Goal: Information Seeking & Learning: Learn about a topic

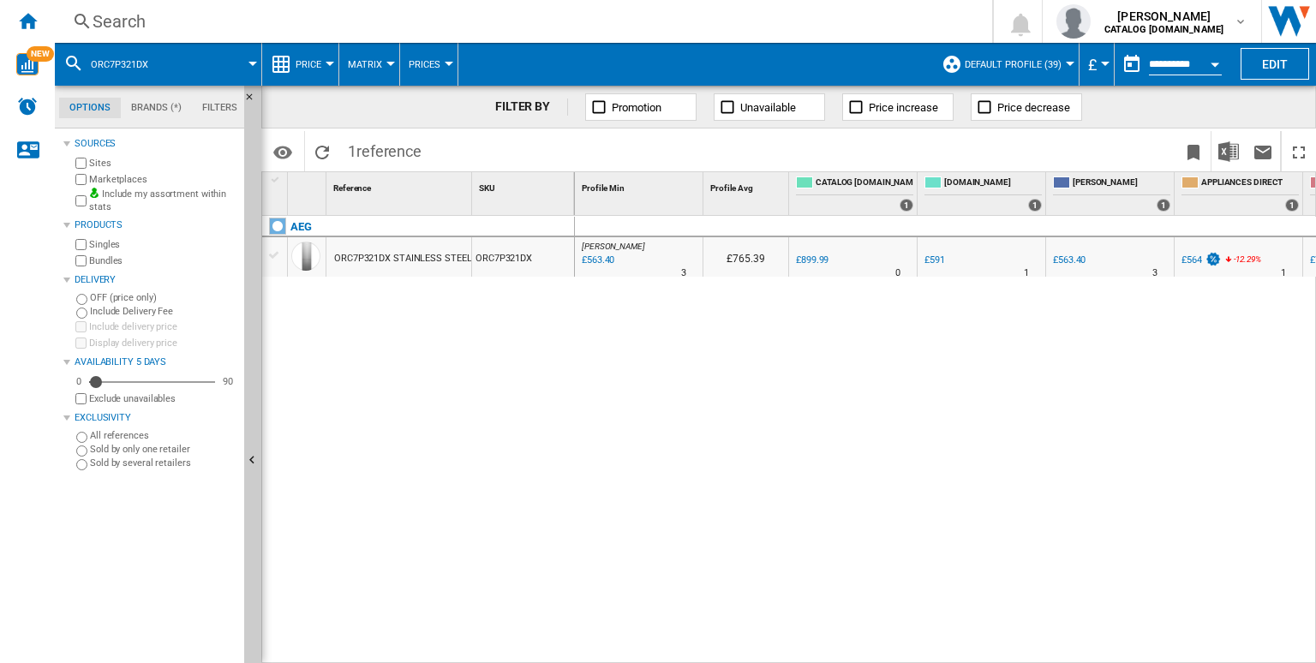
click at [356, 28] on div "Search" at bounding box center [520, 21] width 855 height 24
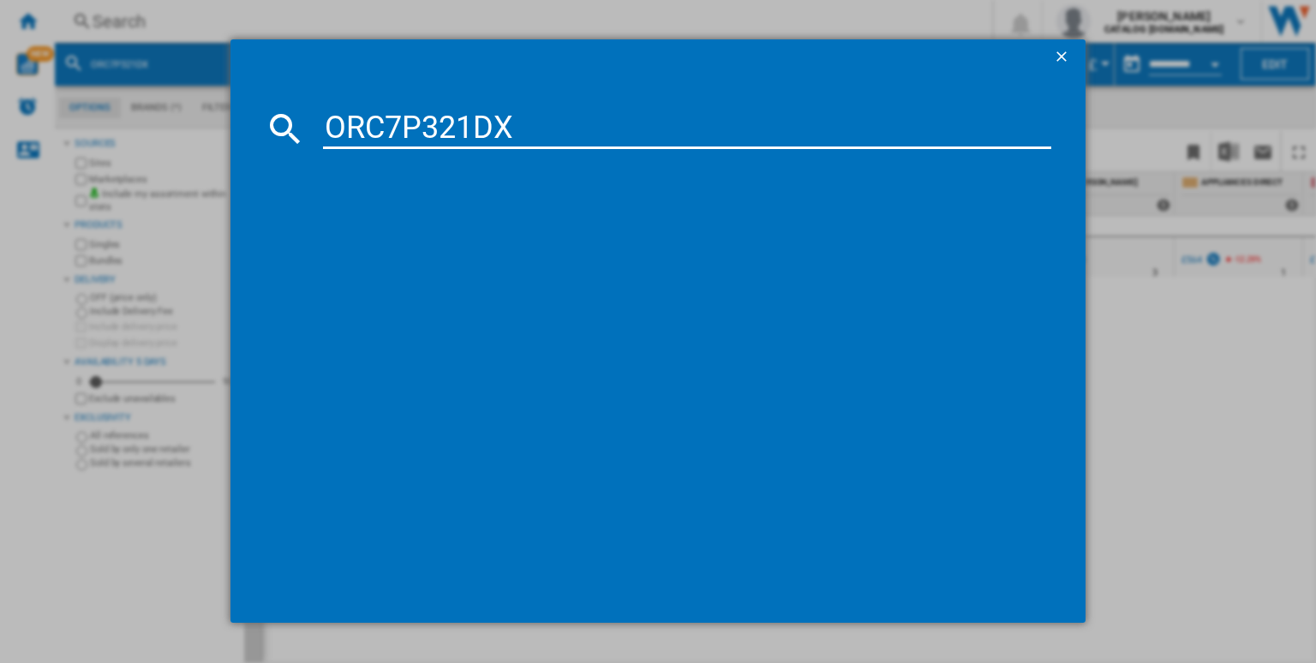
type input "ORC7P321DX"
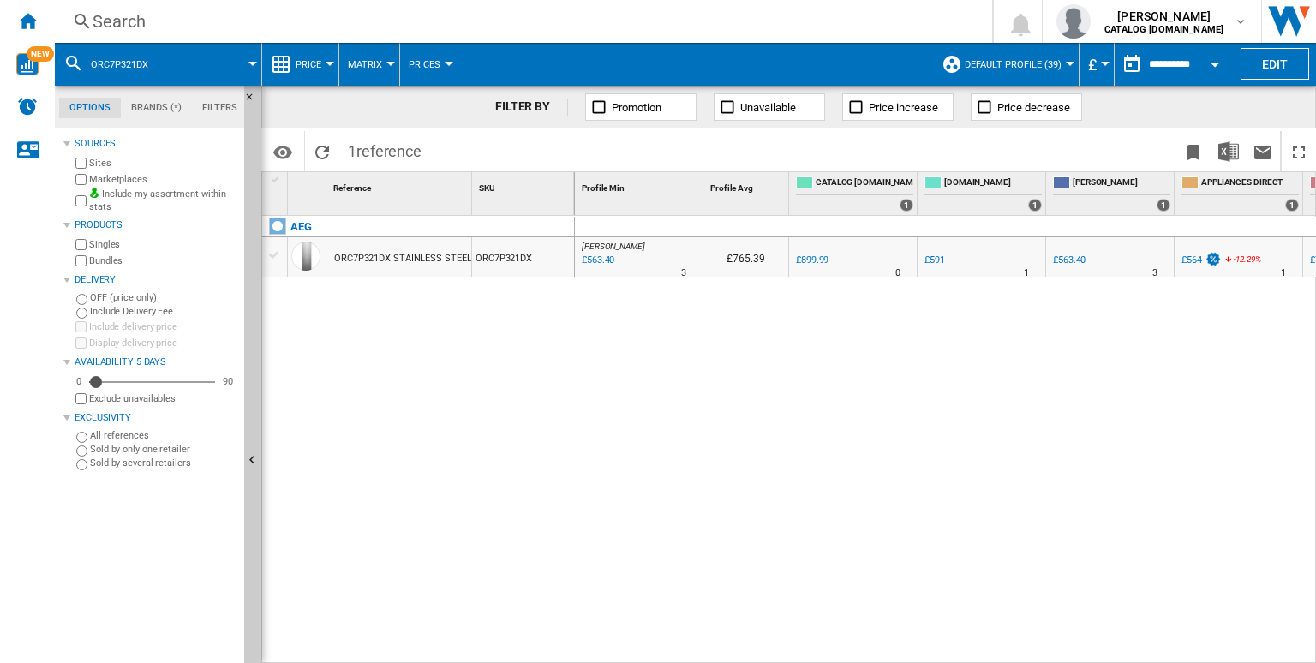
drag, startPoint x: 448, startPoint y: 279, endPoint x: 419, endPoint y: 267, distance: 31.5
click at [419, 267] on div "ORC7P321DX STAINLESS STEEL" at bounding box center [402, 258] width 137 height 39
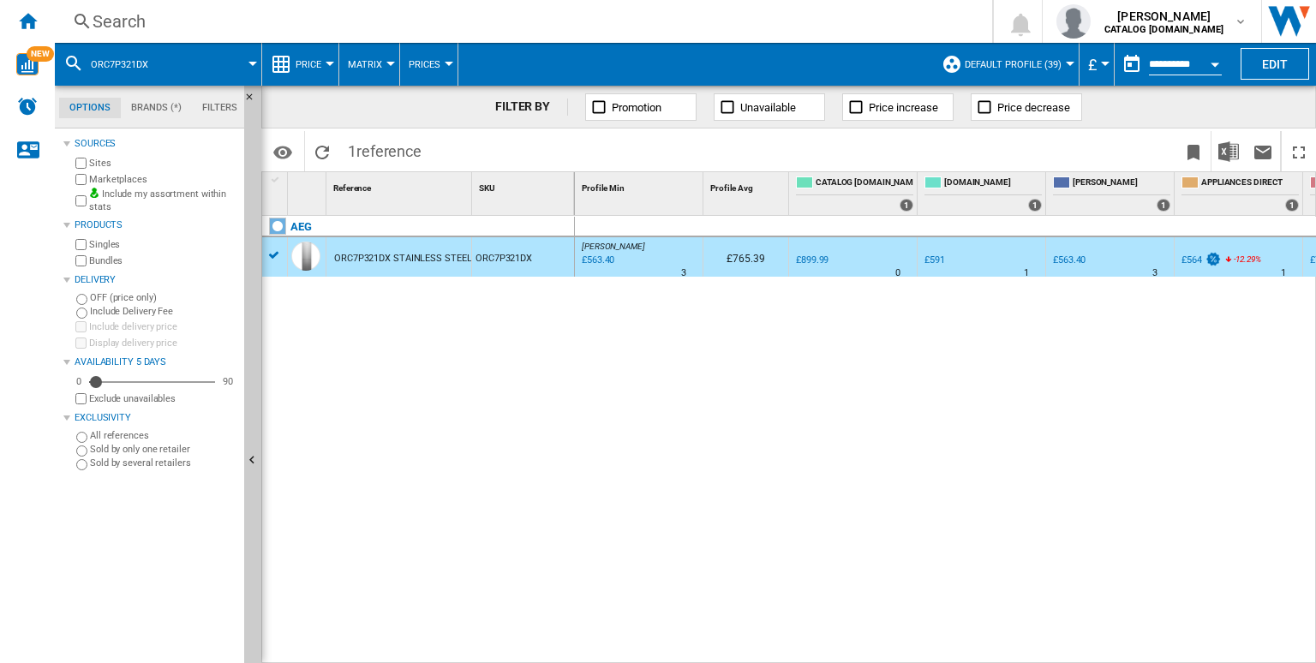
click at [409, 255] on div "ORC7P321DX STAINLESS STEEL" at bounding box center [402, 258] width 137 height 39
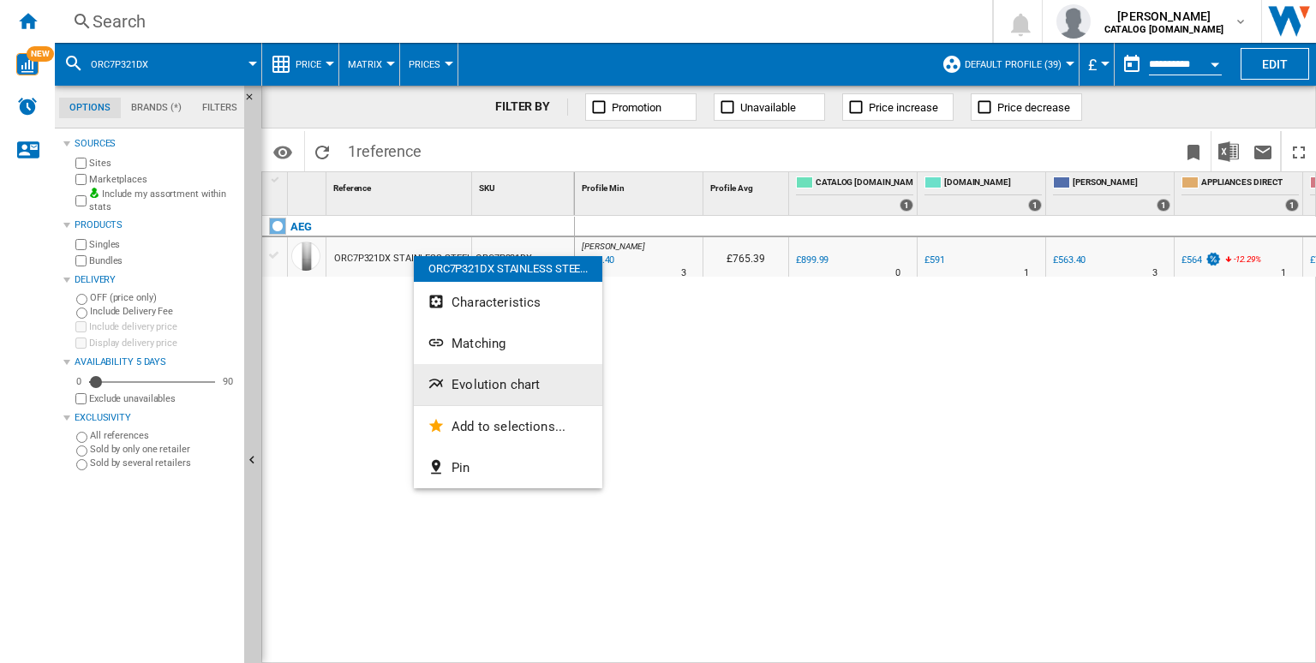
click at [456, 395] on button "Evolution chart" at bounding box center [508, 384] width 189 height 41
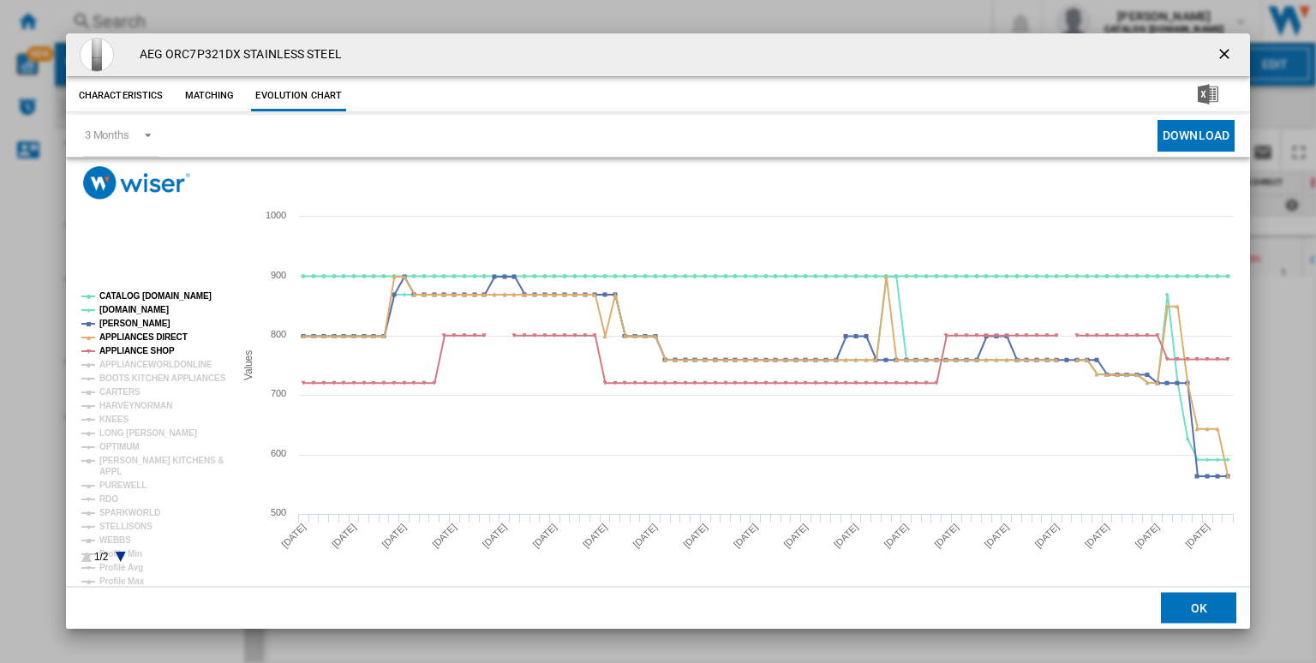
click at [120, 559] on icon "Product popup" at bounding box center [120, 557] width 10 height 10
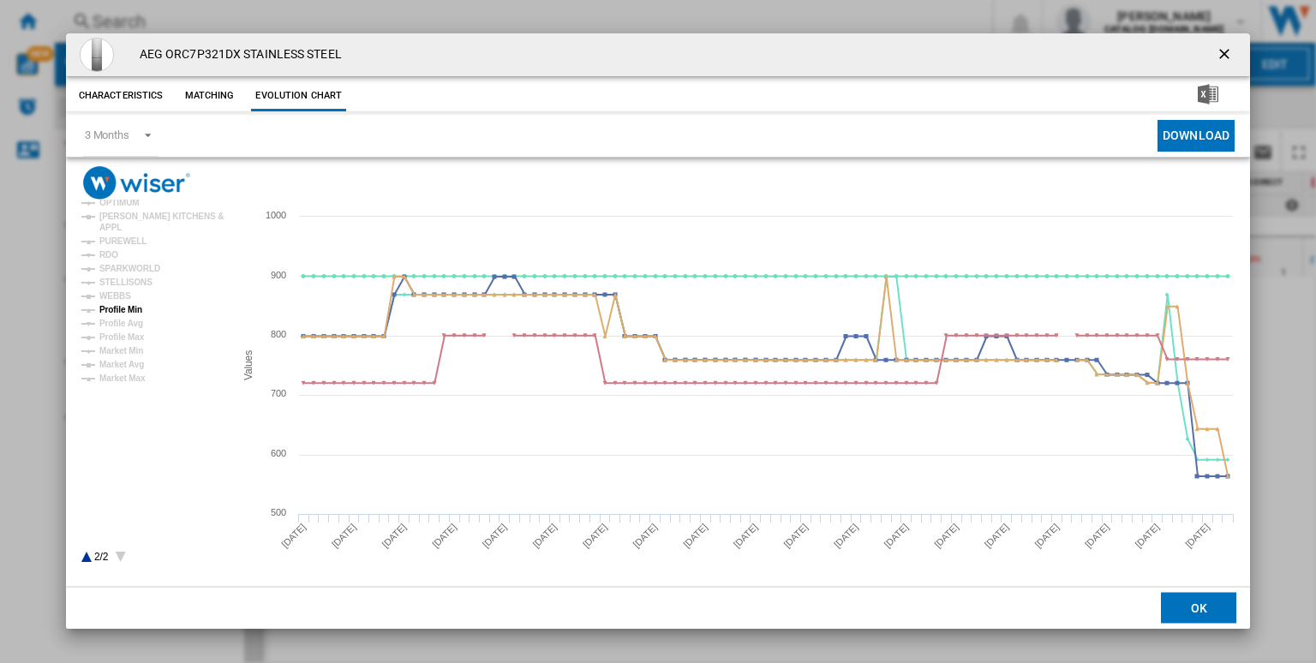
click at [123, 314] on tspan "Profile Min" at bounding box center [120, 309] width 43 height 9
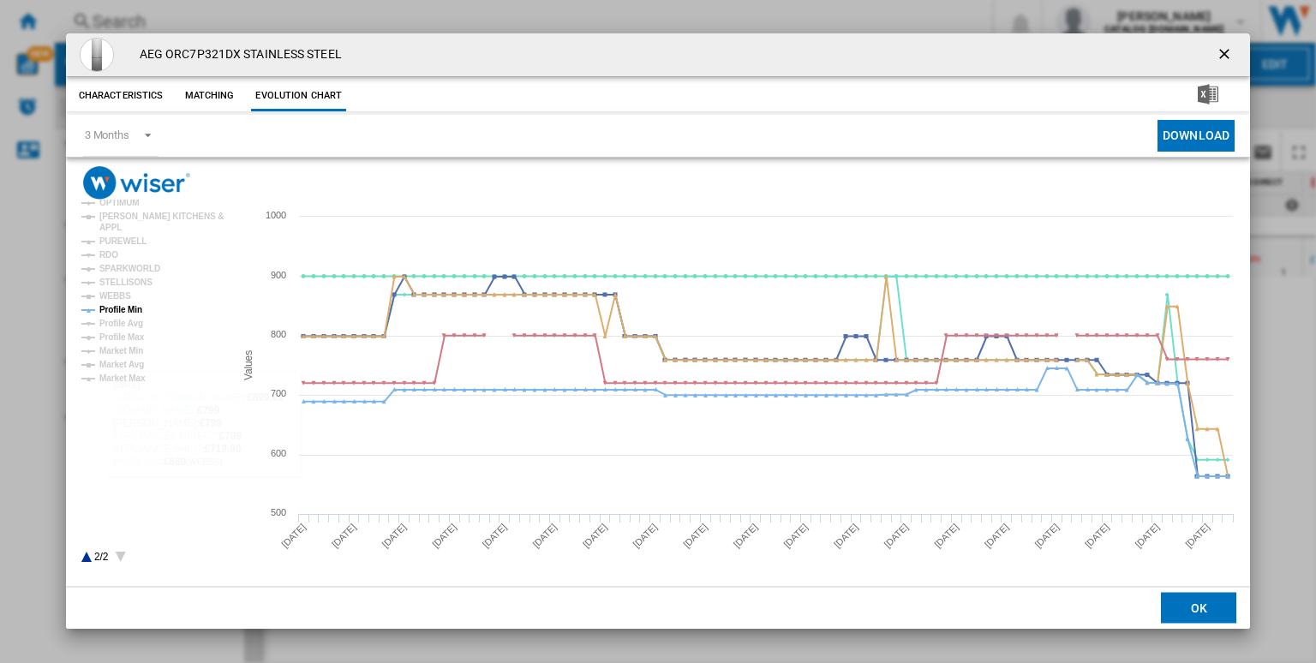
click at [83, 560] on icon "Product popup" at bounding box center [86, 557] width 10 height 10
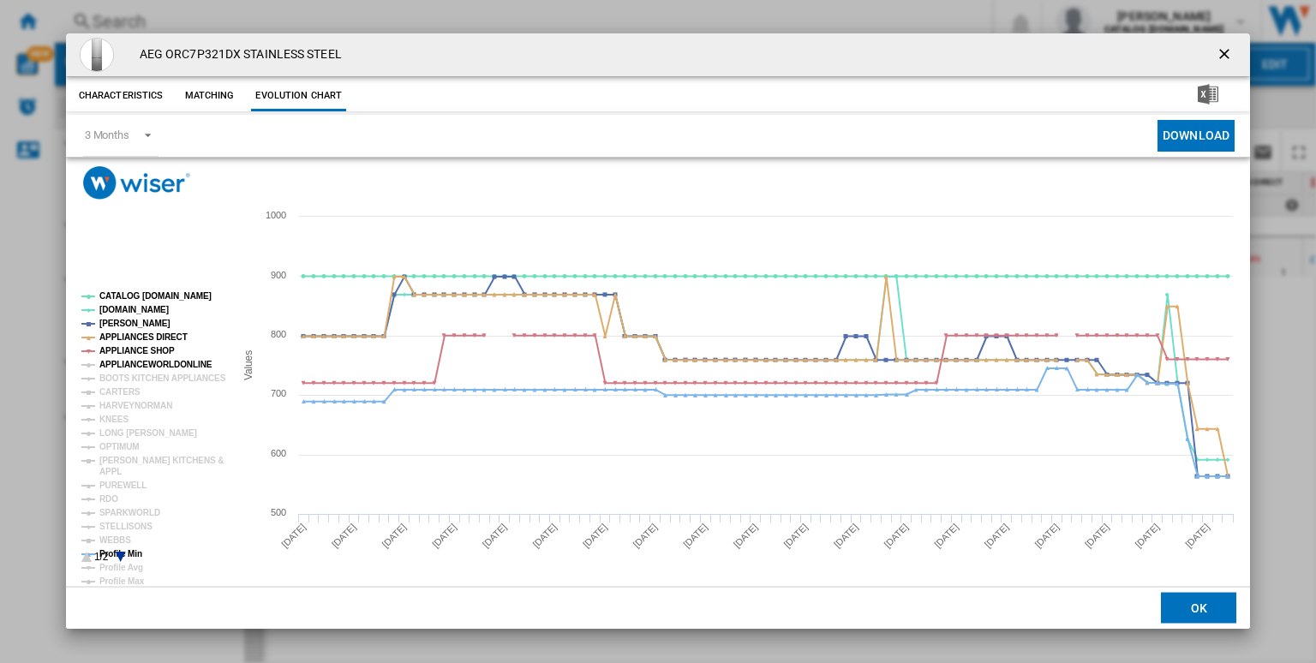
click at [121, 360] on tspan "APPLIANCEWORLDONLINE" at bounding box center [155, 364] width 113 height 9
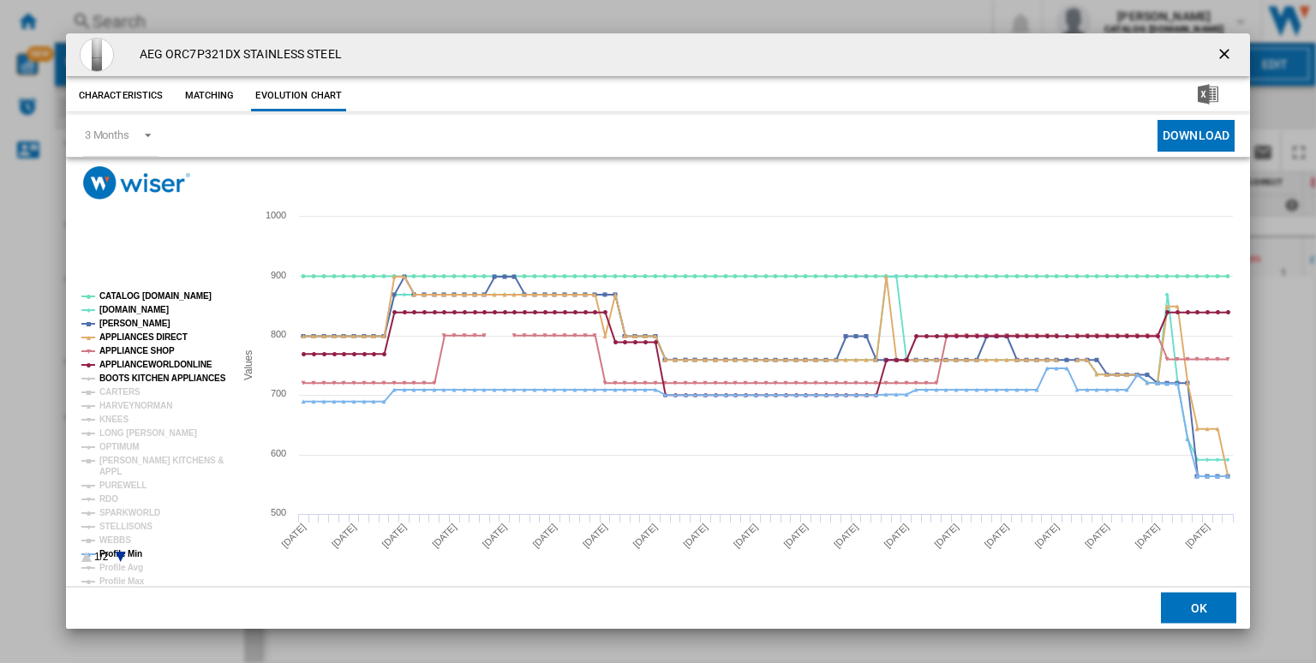
click at [126, 374] on tspan "BOOTS KITCHEN APPLIANCES" at bounding box center [162, 378] width 127 height 9
click at [117, 392] on tspan "CARTERS" at bounding box center [119, 391] width 41 height 9
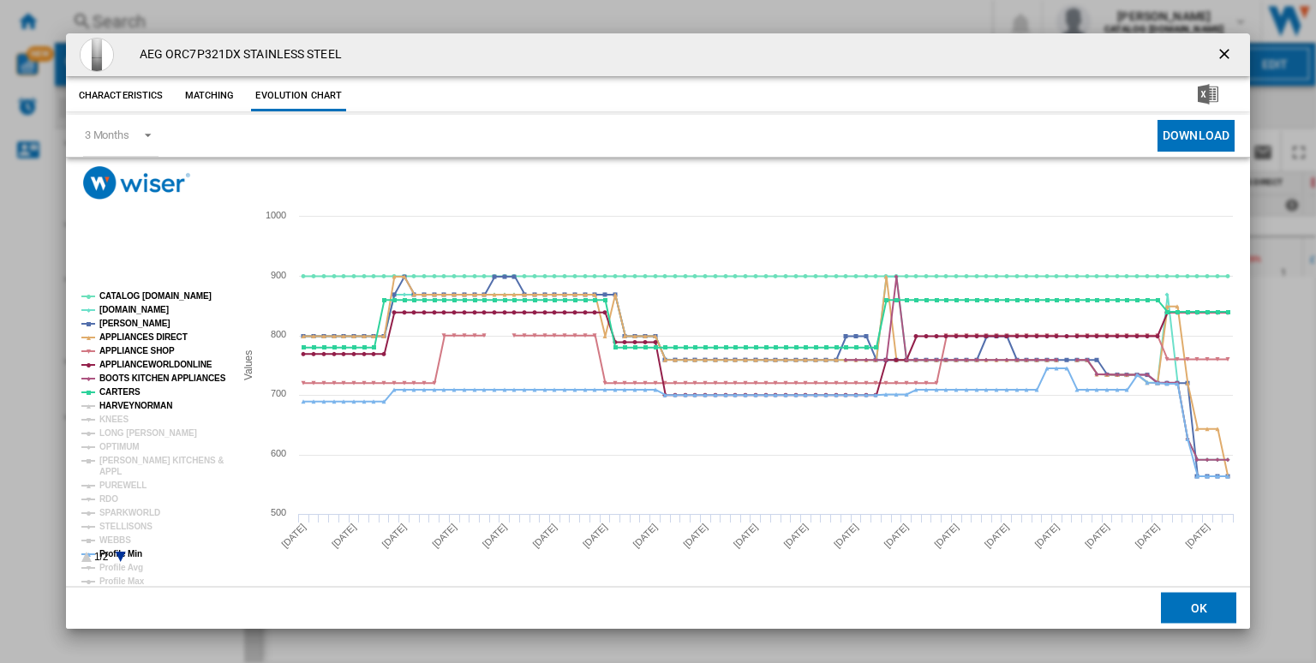
click at [128, 401] on tspan "HARVEYNORMAN" at bounding box center [135, 405] width 73 height 9
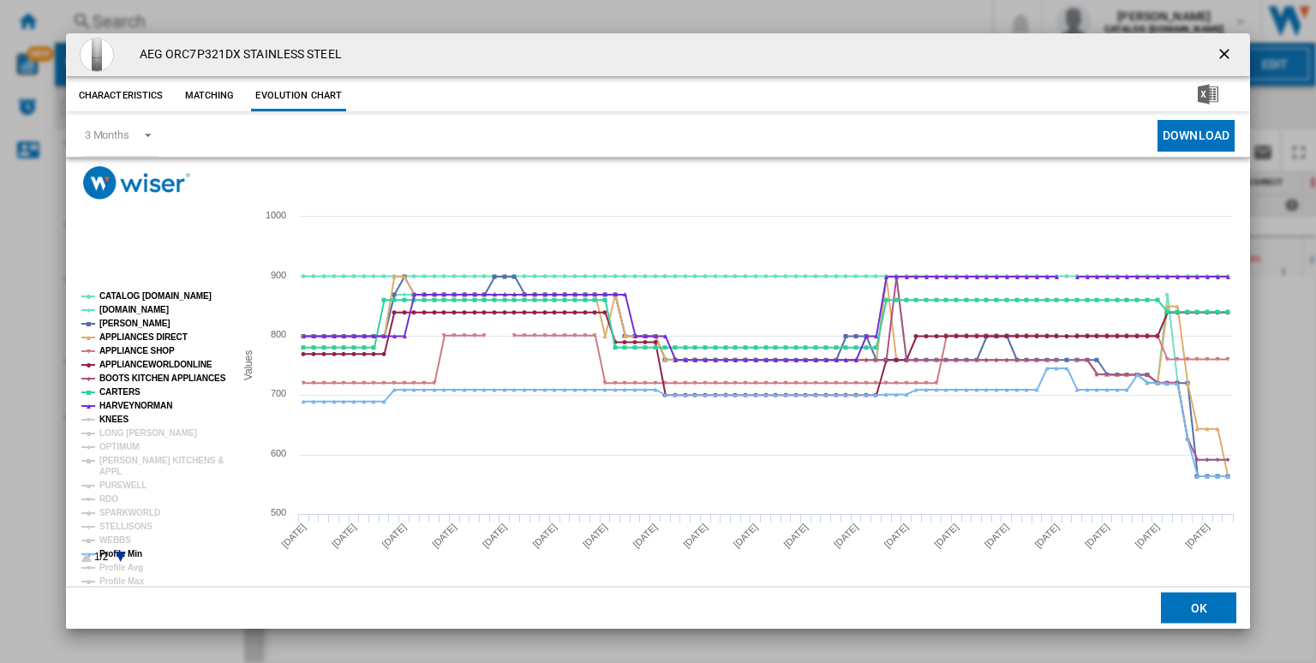
click at [109, 419] on tspan "KNEES" at bounding box center [113, 419] width 29 height 9
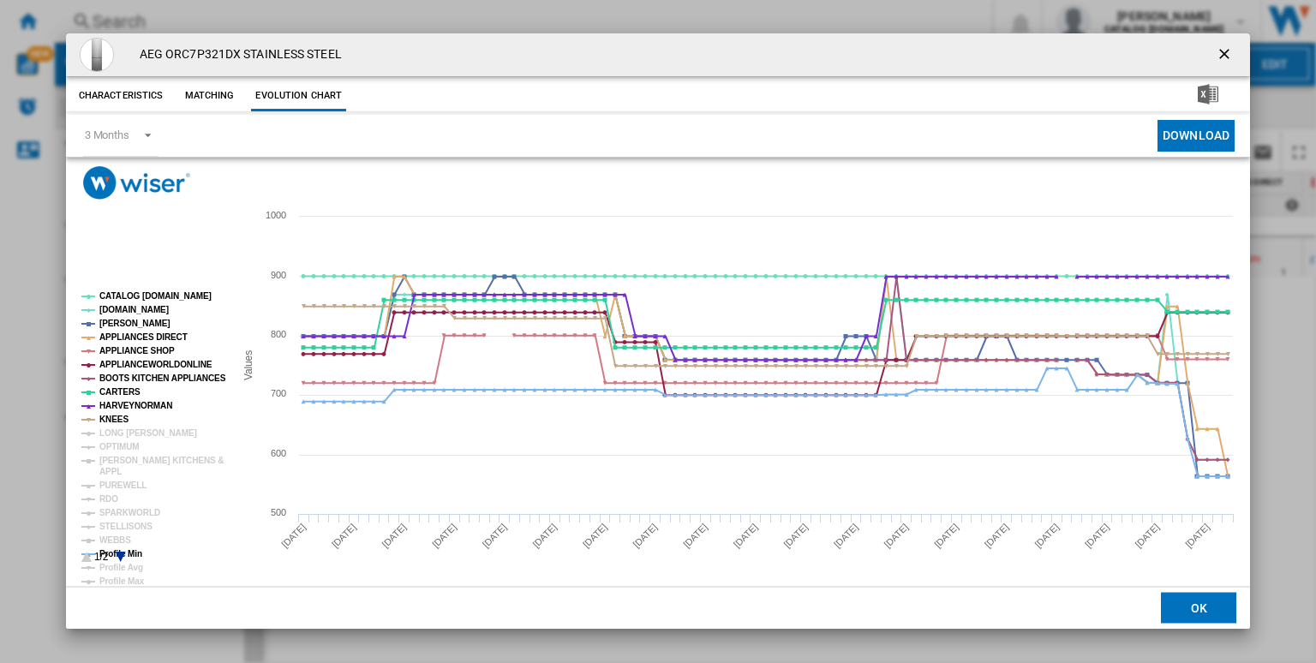
click at [120, 424] on tspan "KNEES" at bounding box center [113, 419] width 29 height 9
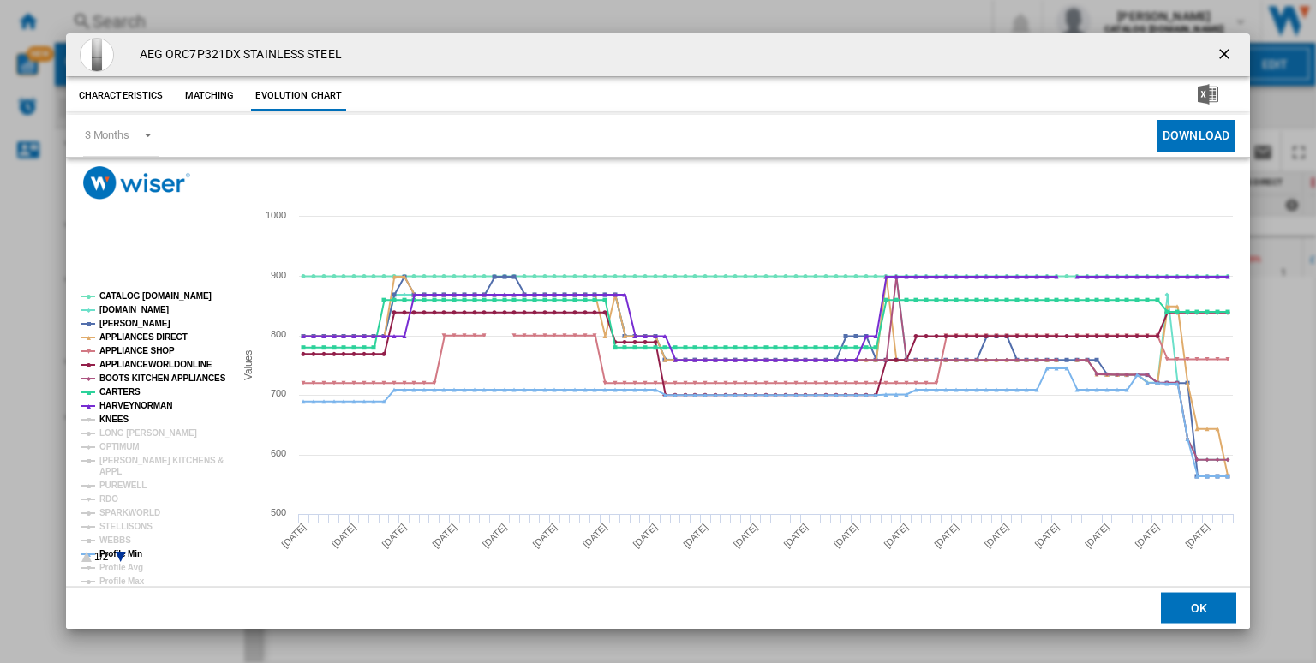
click at [105, 417] on tspan "KNEES" at bounding box center [113, 419] width 29 height 9
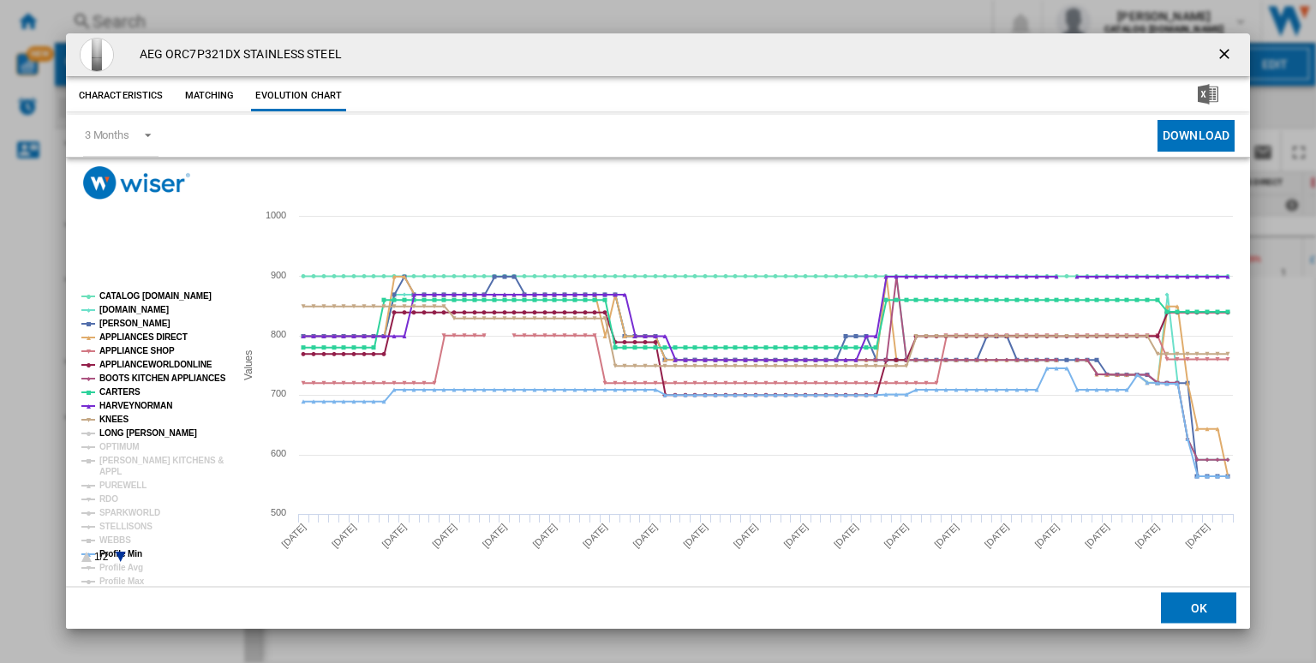
click at [109, 428] on tspan "LONG [PERSON_NAME]" at bounding box center [148, 432] width 98 height 9
click at [116, 443] on tspan "OPTIMUM" at bounding box center [119, 446] width 40 height 9
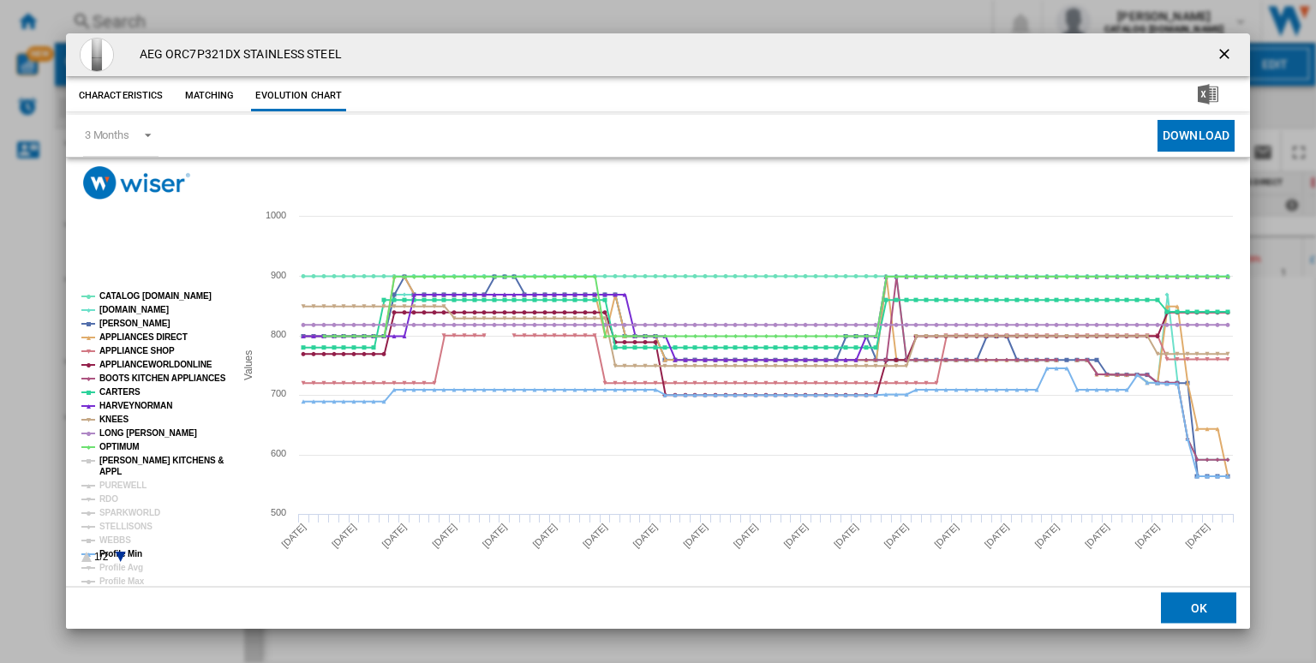
click at [124, 464] on tspan "[PERSON_NAME] KITCHENS &" at bounding box center [161, 460] width 124 height 9
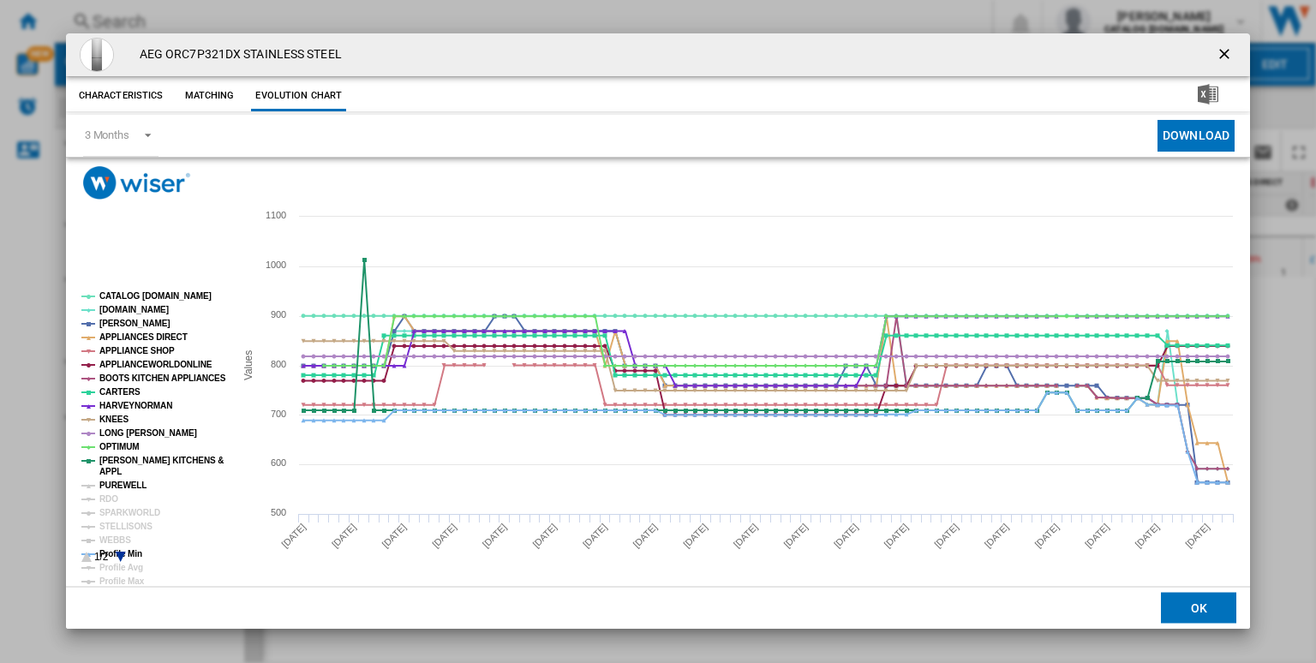
click at [123, 484] on tspan "PUREWELL" at bounding box center [122, 485] width 47 height 9
click at [111, 496] on tspan "RDO" at bounding box center [108, 498] width 19 height 9
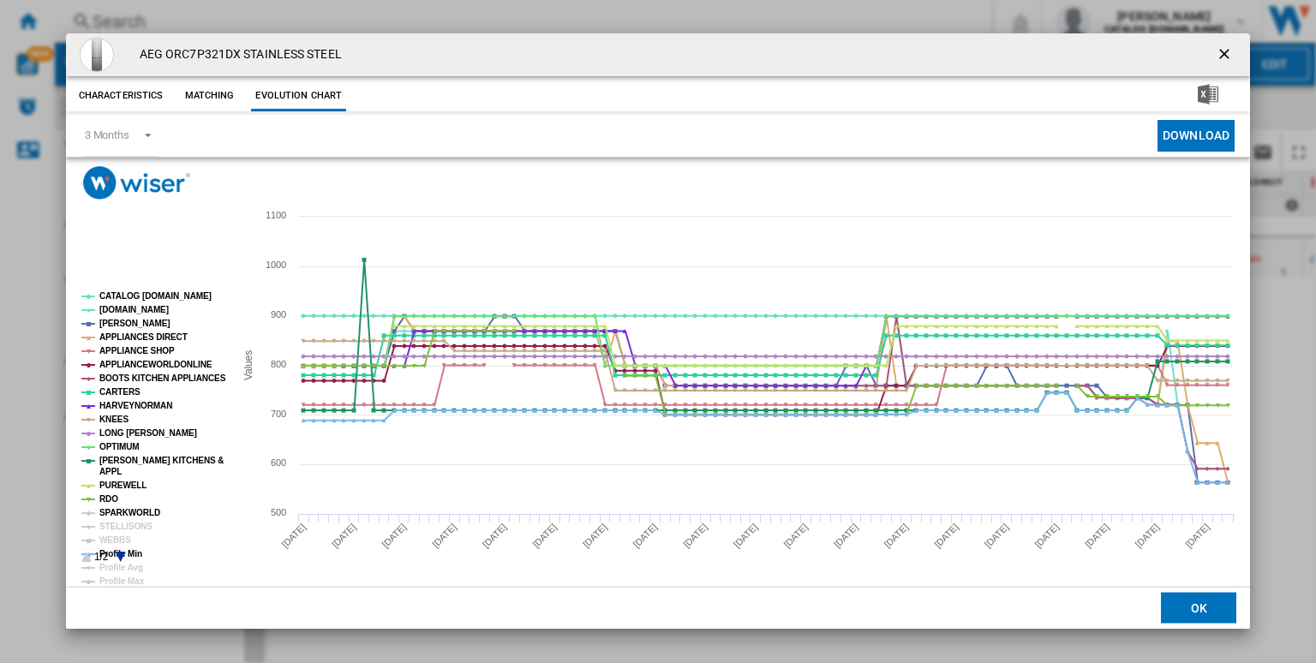
click at [122, 508] on tspan "SPARKWORLD" at bounding box center [129, 512] width 61 height 9
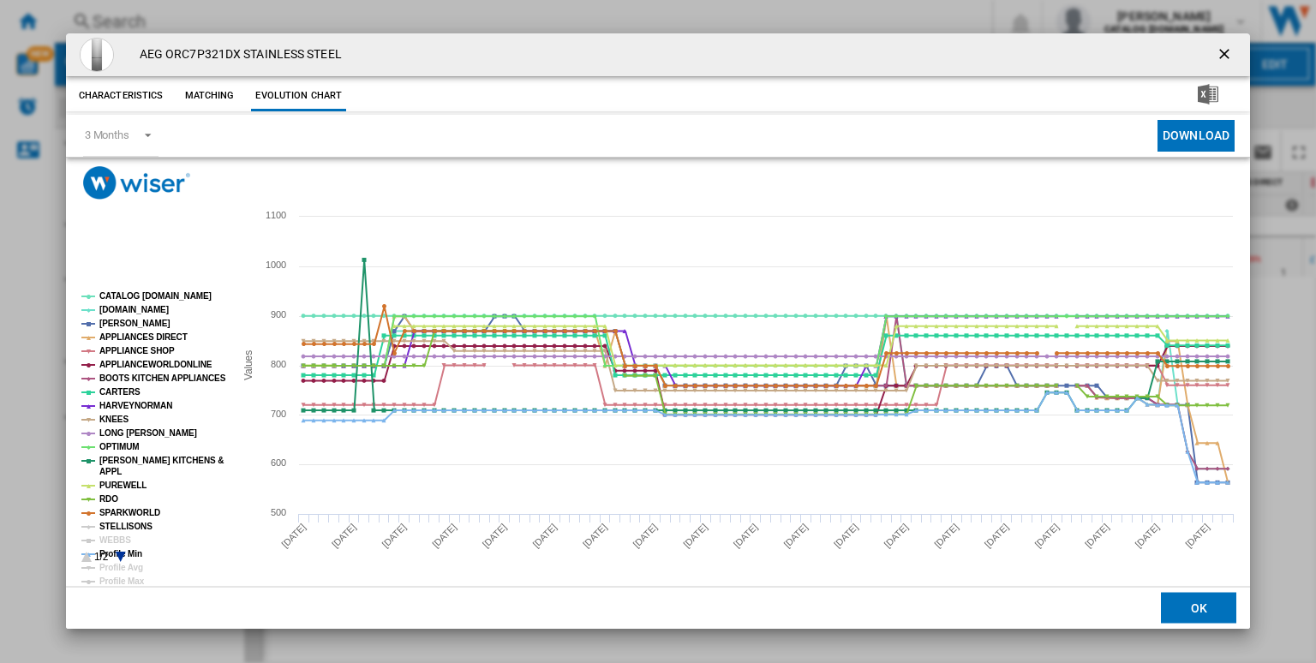
click at [120, 522] on tspan "STELLISONS" at bounding box center [125, 526] width 53 height 9
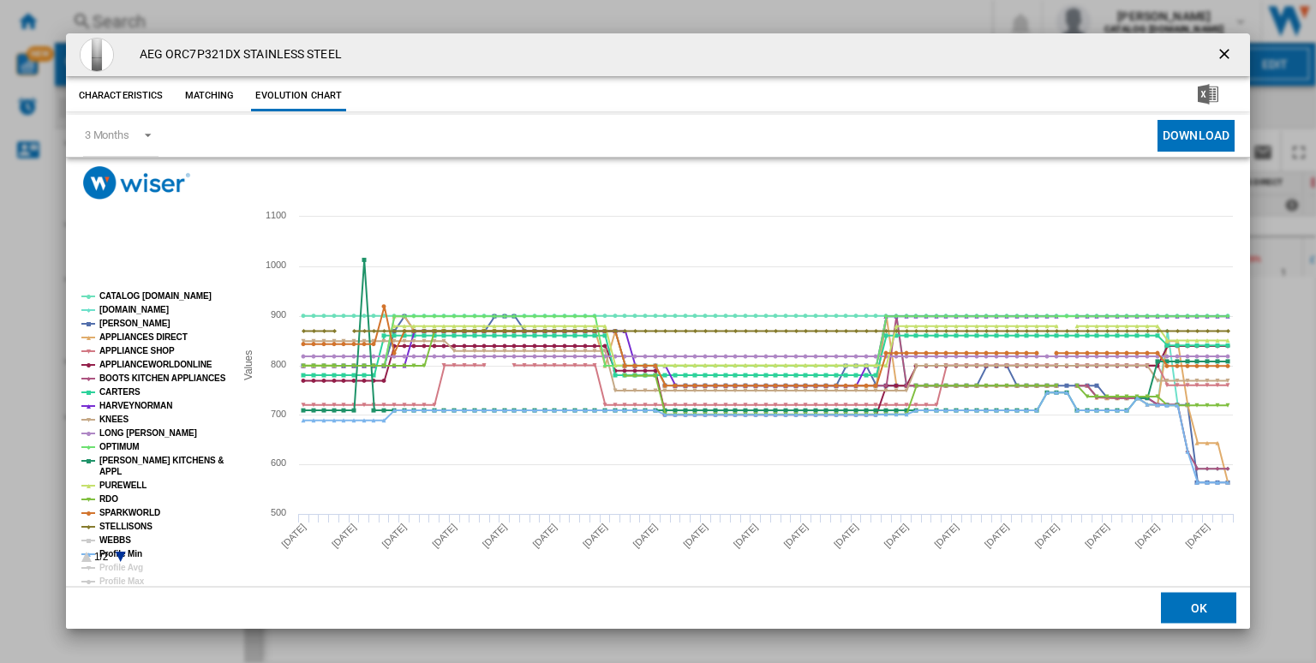
click at [110, 536] on tspan "WEBBS" at bounding box center [115, 540] width 32 height 9
click at [118, 553] on icon "Product popup" at bounding box center [120, 557] width 10 height 10
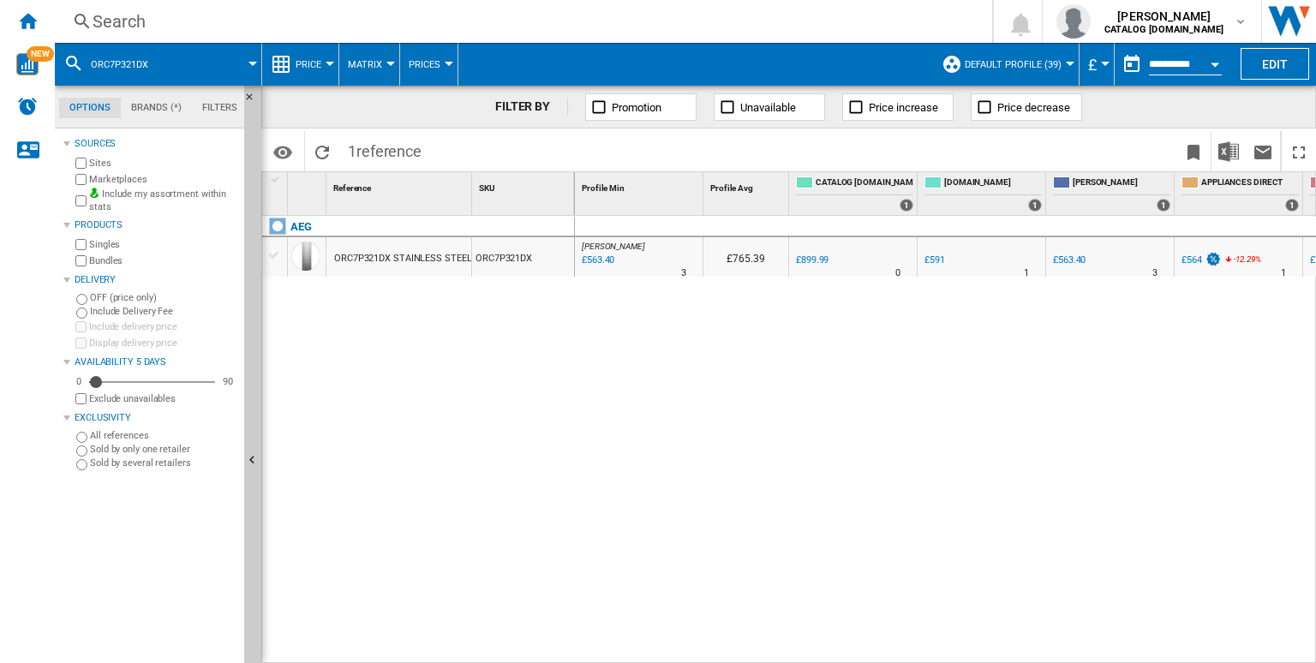
click at [1063, 257] on div "£563.40" at bounding box center [1069, 260] width 33 height 11
click at [21, 32] on div "Home" at bounding box center [27, 21] width 55 height 43
